Goal: Information Seeking & Learning: Check status

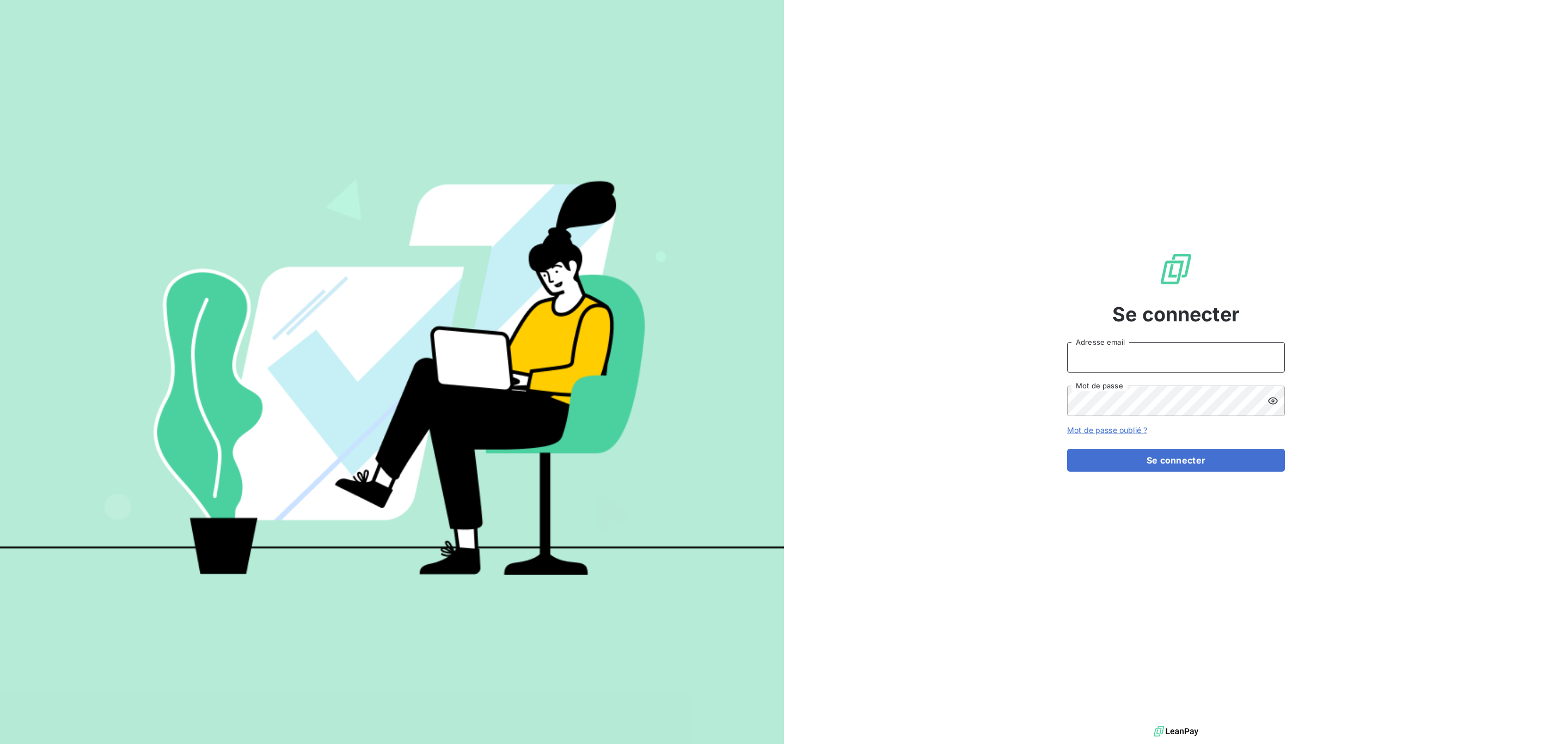
type input "[PERSON_NAME][EMAIL_ADDRESS][DOMAIN_NAME]"
click at [1106, 454] on button "Se connecter" at bounding box center [1176, 460] width 217 height 23
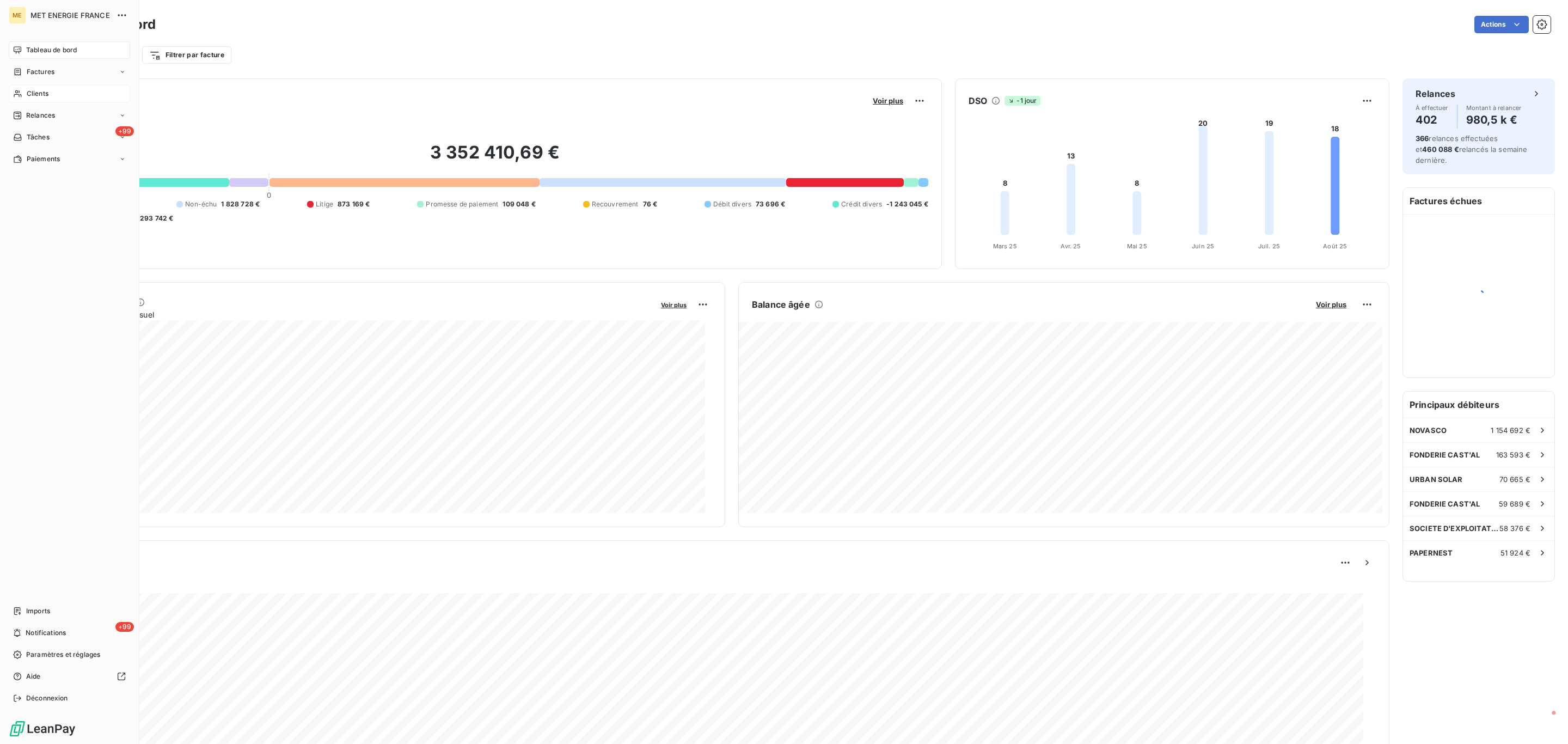
click at [26, 90] on span "Clients" at bounding box center [37, 93] width 22 height 10
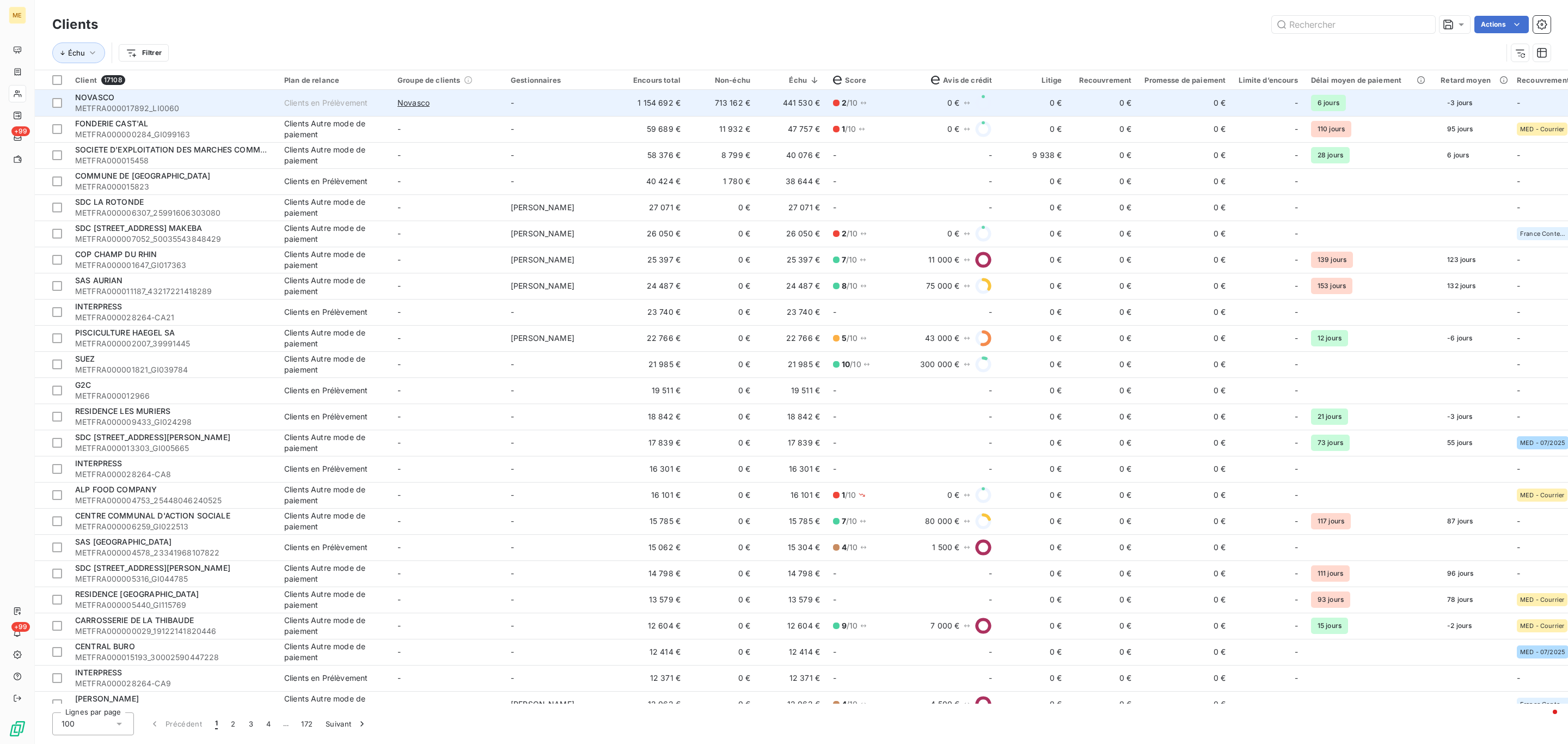
click at [732, 101] on td "713 162 €" at bounding box center [722, 103] width 70 height 26
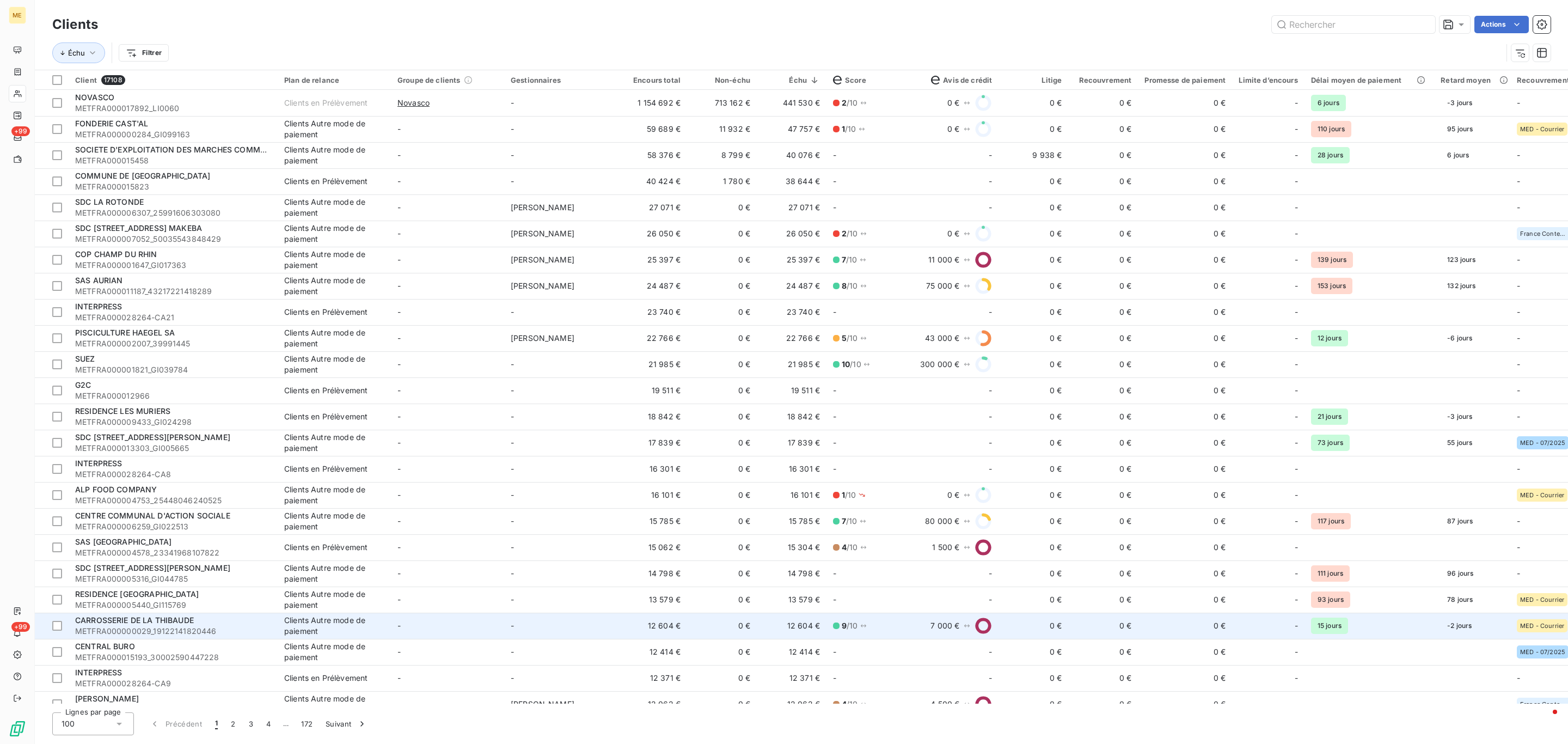
click at [384, 622] on td "Clients Autre mode de paiement" at bounding box center [334, 626] width 113 height 26
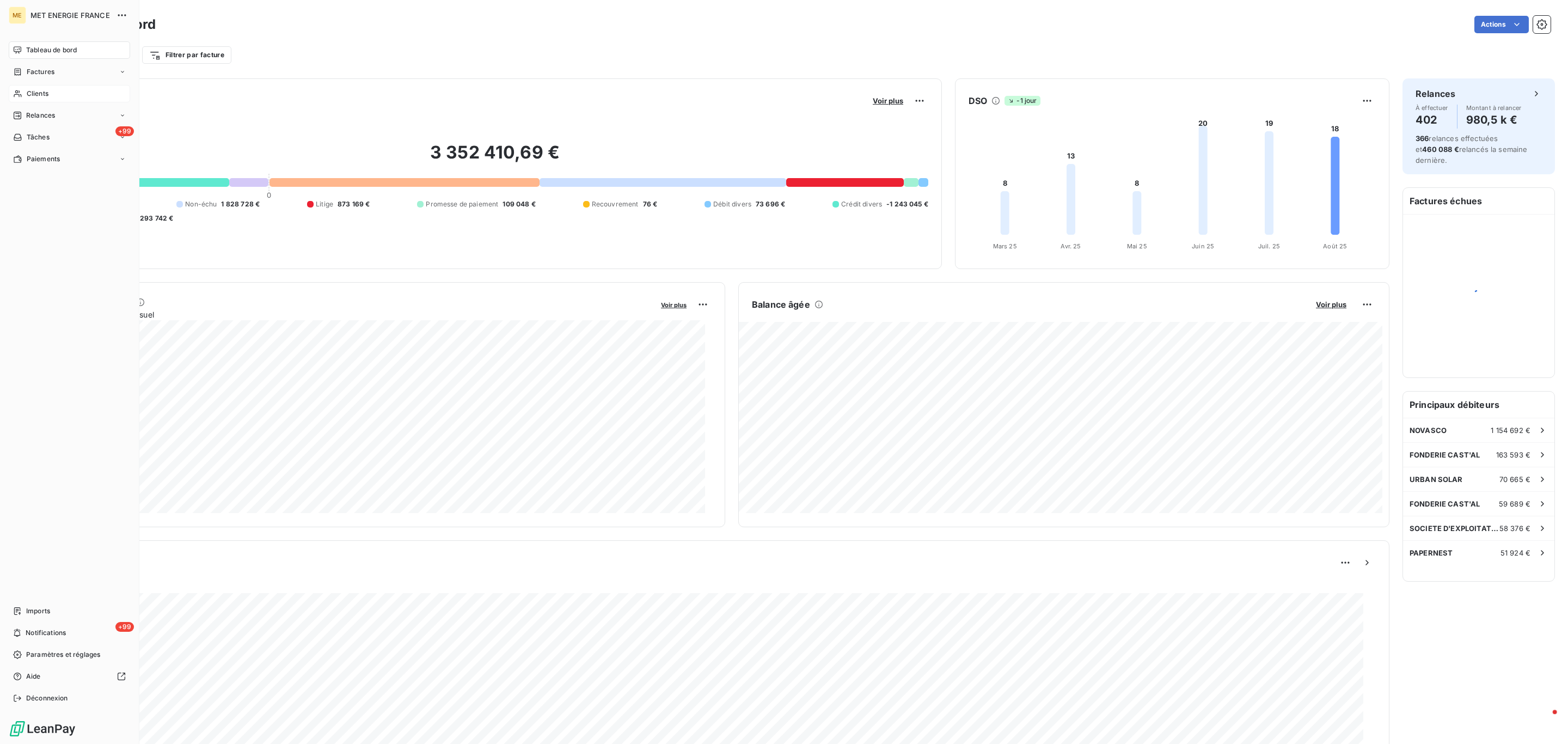
click at [25, 97] on div "Clients" at bounding box center [69, 93] width 121 height 17
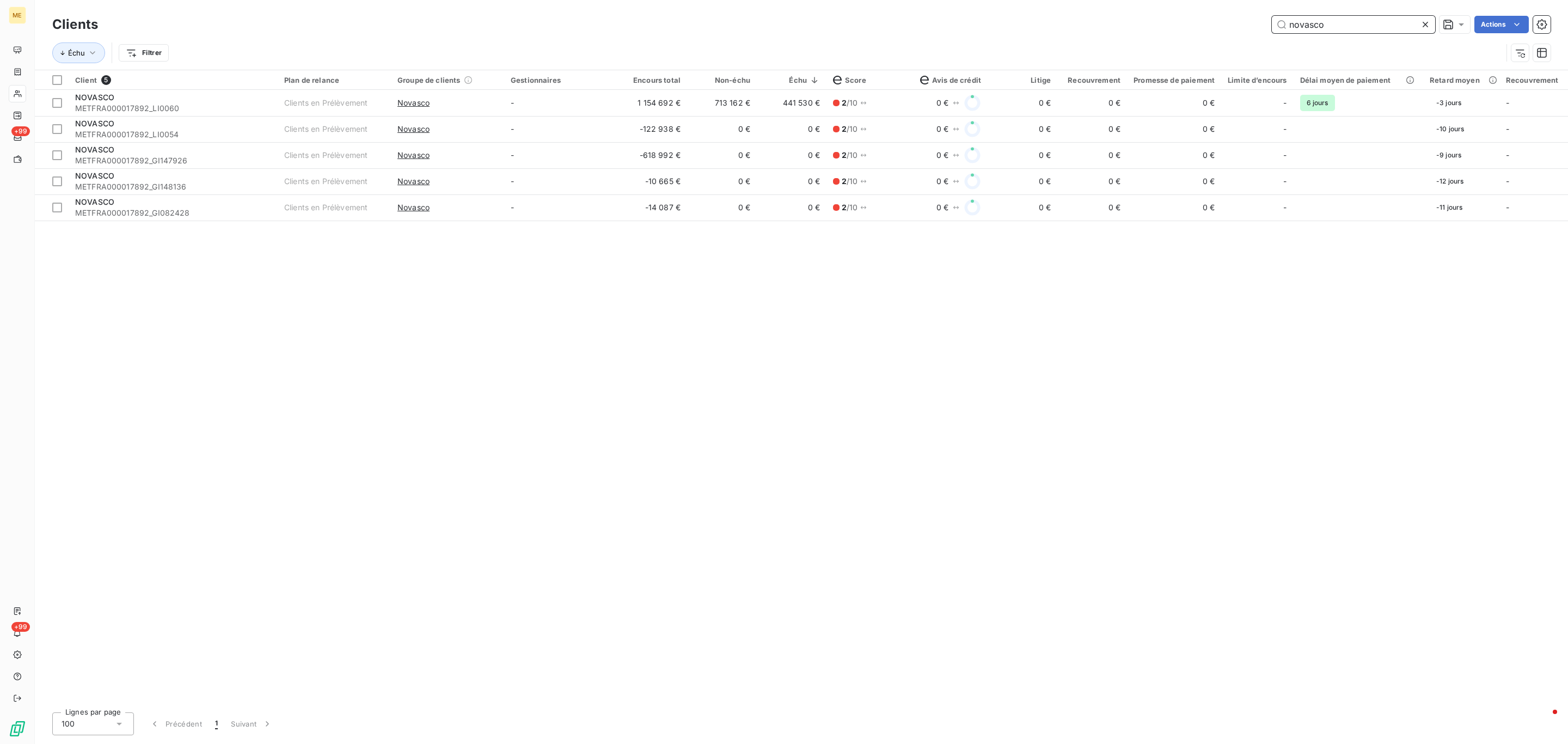
type input "novasco"
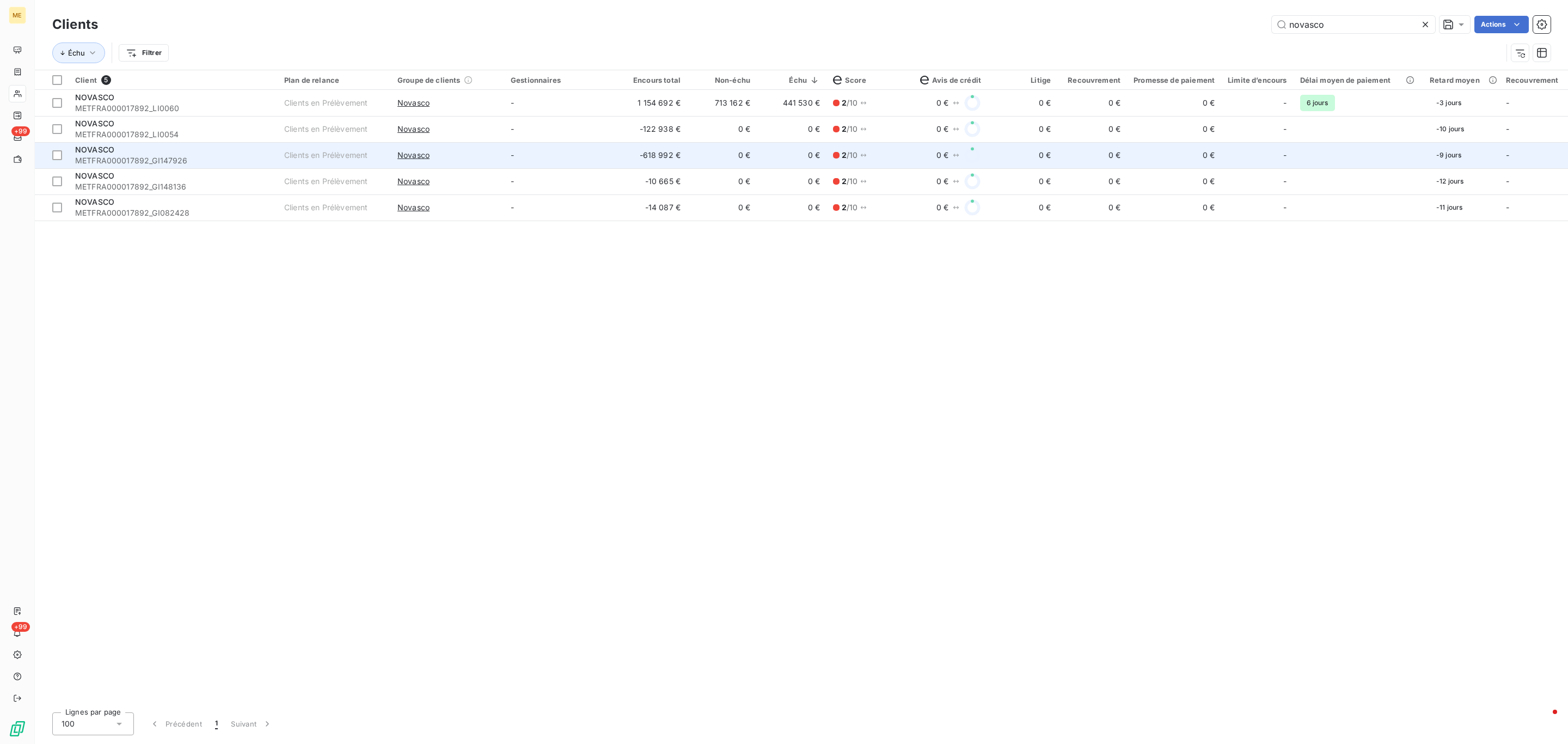
click at [647, 143] on td "-618 992 €" at bounding box center [652, 155] width 70 height 26
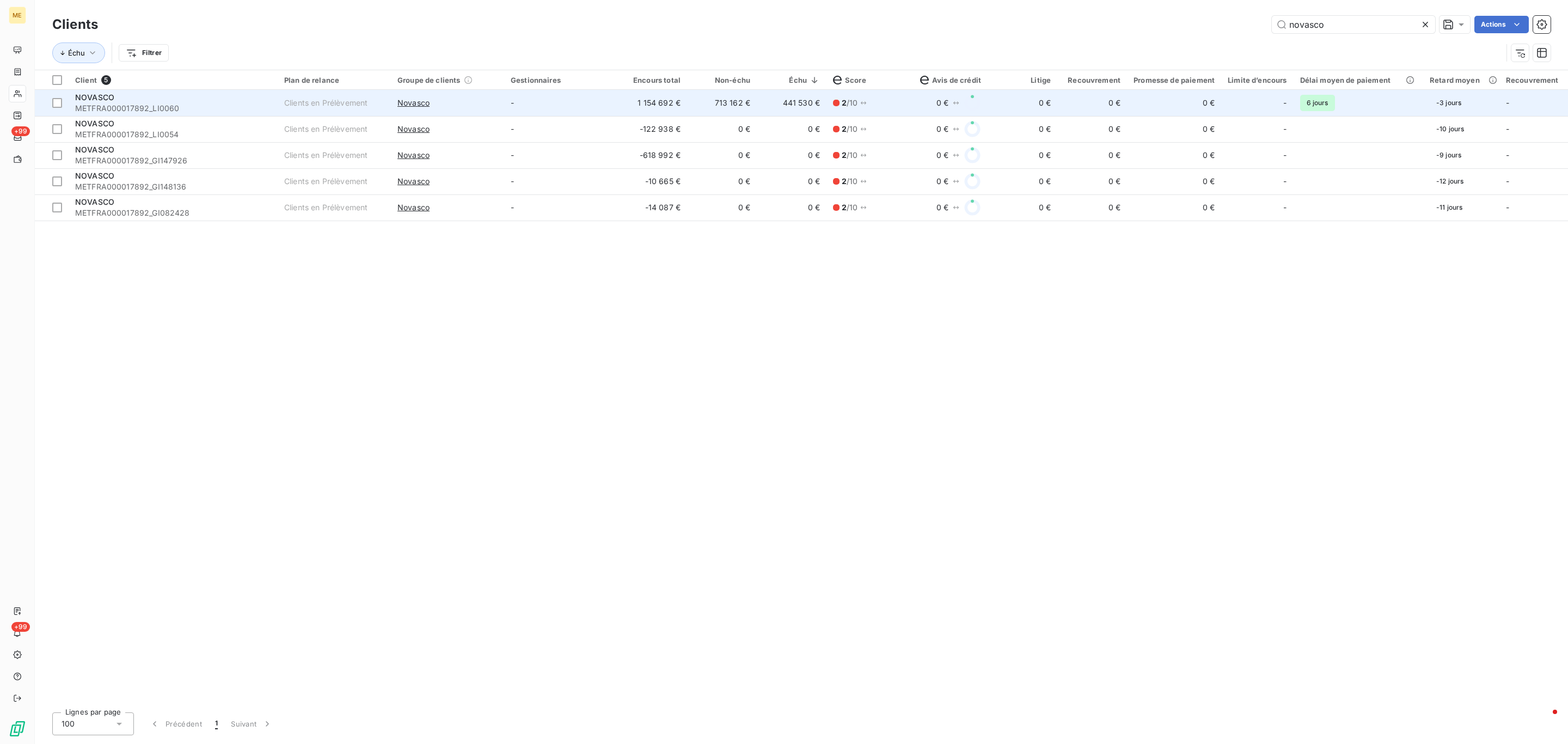
click at [650, 93] on td "1 154 692 €" at bounding box center [652, 103] width 70 height 26
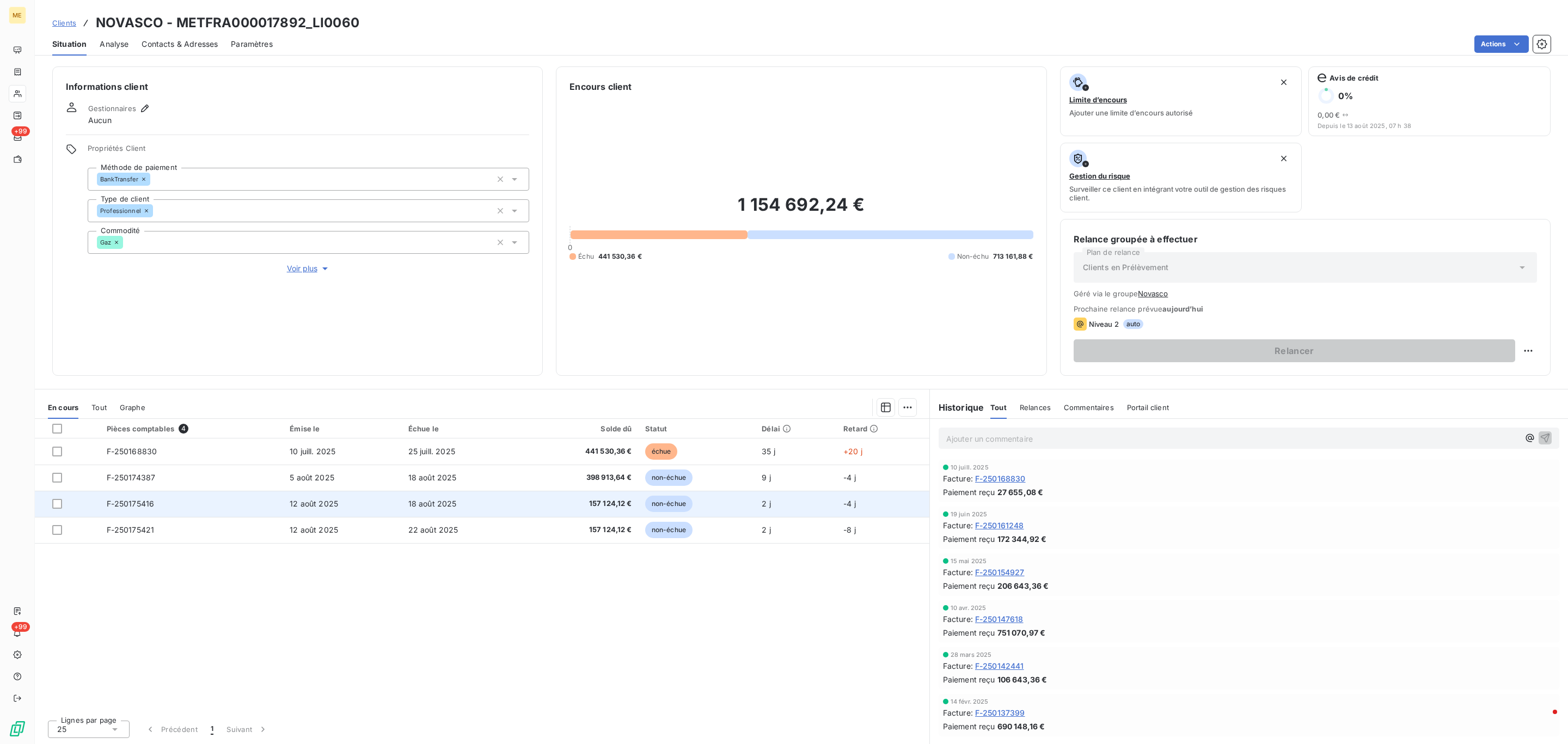
click at [330, 503] on span "12 août 2025" at bounding box center [314, 503] width 48 height 9
